Goal: Task Accomplishment & Management: Manage account settings

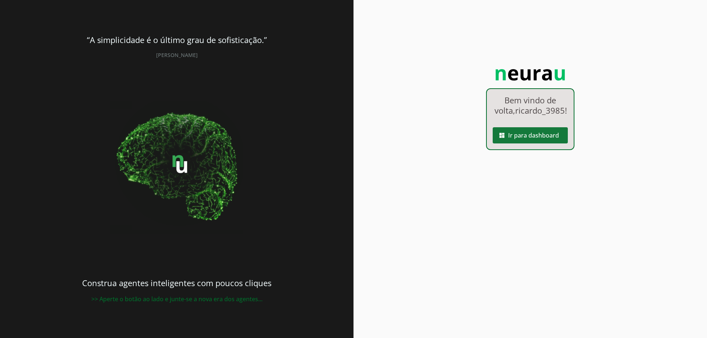
click at [545, 143] on span at bounding box center [530, 136] width 75 height 18
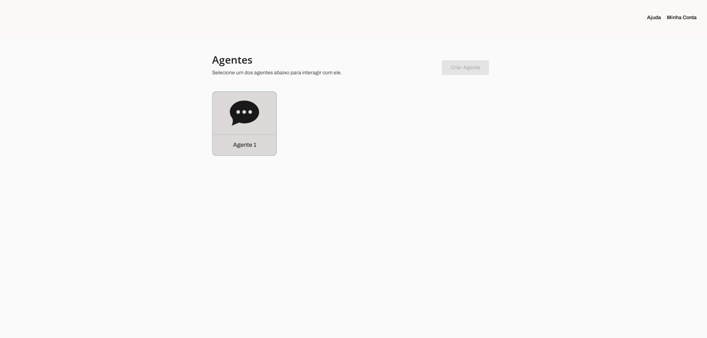
click at [228, 106] on div "Agente 1" at bounding box center [244, 123] width 63 height 63
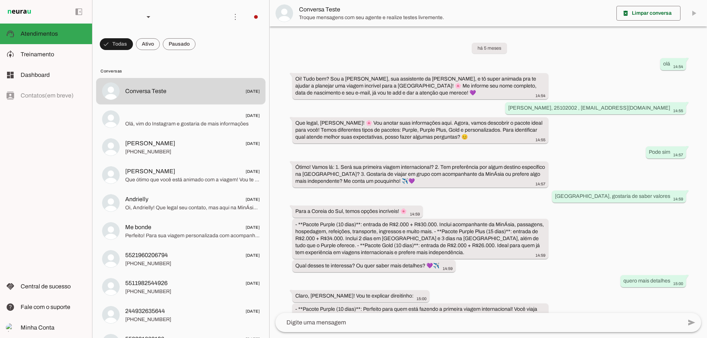
scroll to position [151, 0]
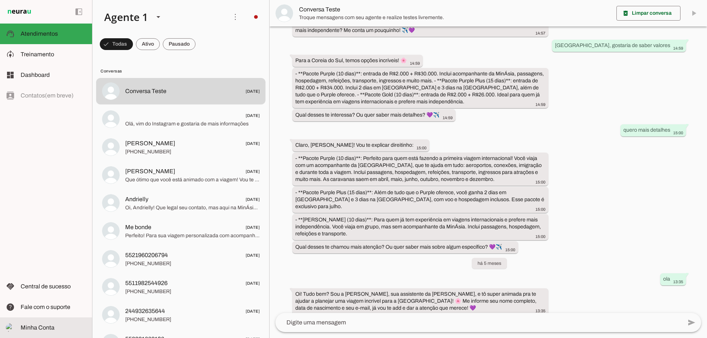
click at [25, 334] on md-item "Minha Conta Minha Conta" at bounding box center [46, 328] width 92 height 21
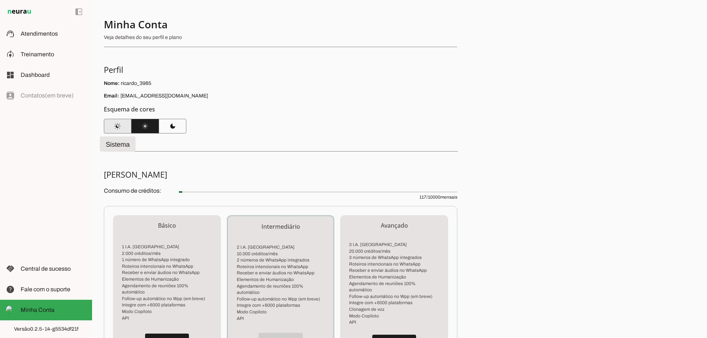
click at [126, 129] on span at bounding box center [118, 126] width 28 height 18
click at [138, 129] on span at bounding box center [145, 126] width 28 height 18
click at [173, 129] on span at bounding box center [173, 126] width 28 height 18
click at [142, 130] on span at bounding box center [145, 126] width 28 height 18
click at [117, 130] on span at bounding box center [118, 126] width 28 height 18
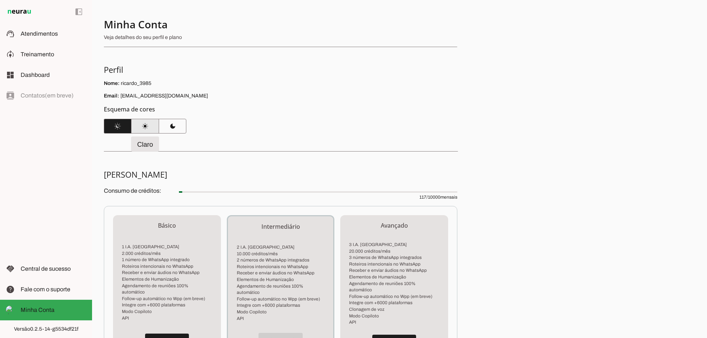
click at [141, 130] on span at bounding box center [145, 126] width 28 height 18
click at [165, 131] on span at bounding box center [173, 126] width 28 height 18
drag, startPoint x: 153, startPoint y: 178, endPoint x: 199, endPoint y: 185, distance: 46.1
click at [191, 180] on section "[PERSON_NAME] Consumo de créditos: 117 / 10000 mensais Básico 1 I.A. Neurau 2.0…" at bounding box center [281, 294] width 354 height 251
drag, startPoint x: 141, startPoint y: 186, endPoint x: 156, endPoint y: 190, distance: 16.1
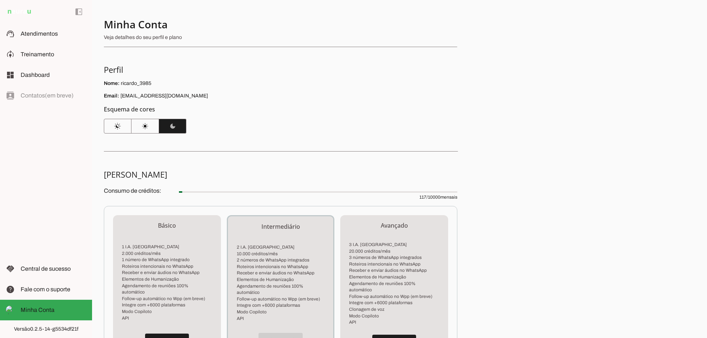
click at [142, 186] on p "Consumo de créditos: 117 / 10000 mensais" at bounding box center [281, 193] width 354 height 15
click at [40, 30] on slot at bounding box center [54, 33] width 66 height 9
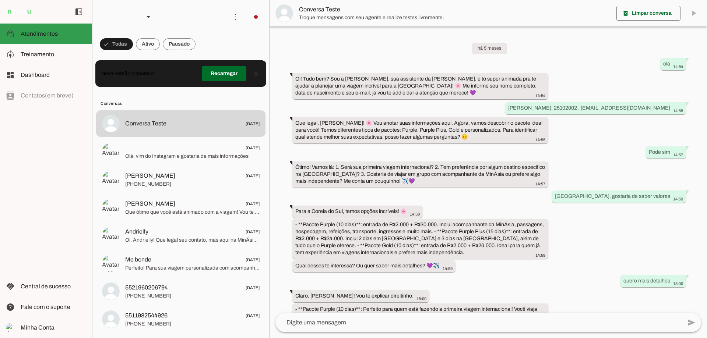
scroll to position [151, 0]
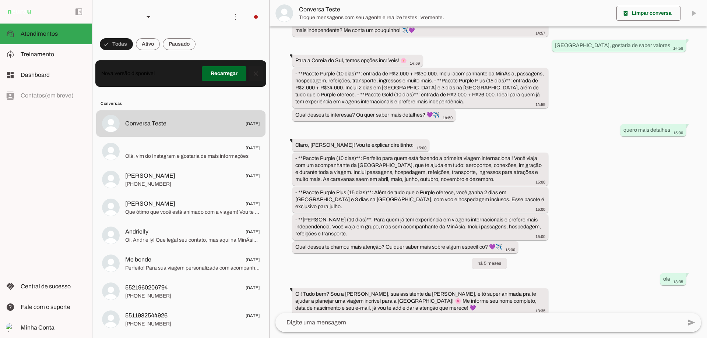
click at [252, 78] on span at bounding box center [256, 74] width 18 height 18
